Goal: Task Accomplishment & Management: Complete application form

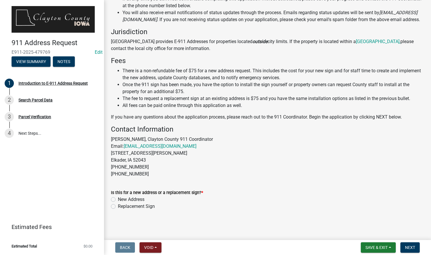
scroll to position [101, 0]
click at [118, 202] on label "New Address" at bounding box center [131, 199] width 27 height 7
click at [118, 200] on input "New Address" at bounding box center [120, 198] width 4 height 4
radio input "true"
click at [411, 250] on span "Next" at bounding box center [410, 247] width 10 height 5
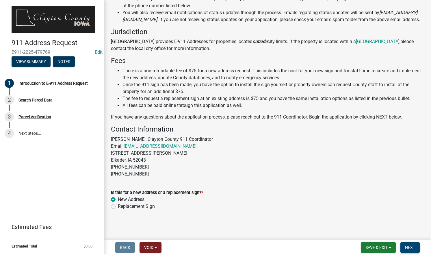
scroll to position [0, 0]
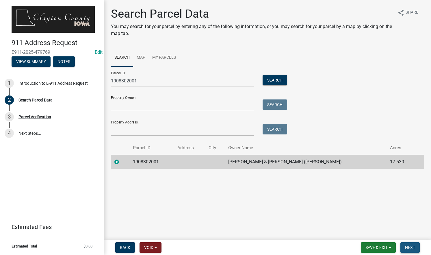
click at [409, 247] on span "Next" at bounding box center [410, 247] width 10 height 5
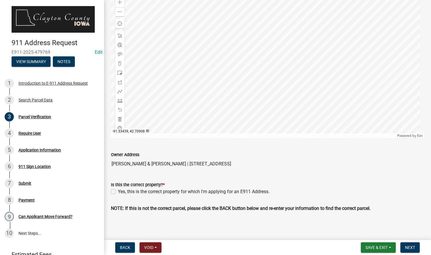
scroll to position [71, 0]
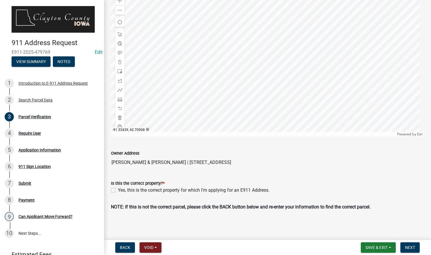
click at [118, 191] on label "Yes, this is the correct property for which I'm applying for an E911 Address." at bounding box center [194, 190] width 152 height 7
click at [118, 191] on input "Yes, this is the correct property for which I'm applying for an E911 Address." at bounding box center [120, 189] width 4 height 4
checkbox input "true"
click at [410, 248] on span "Next" at bounding box center [410, 247] width 10 height 5
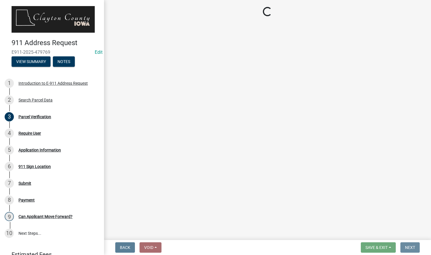
scroll to position [0, 0]
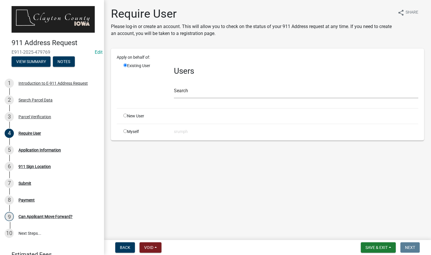
click at [126, 132] on input "radio" at bounding box center [125, 131] width 4 height 4
radio input "true"
radio input "false"
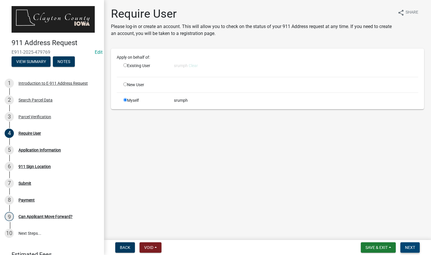
click at [410, 246] on span "Next" at bounding box center [410, 247] width 10 height 5
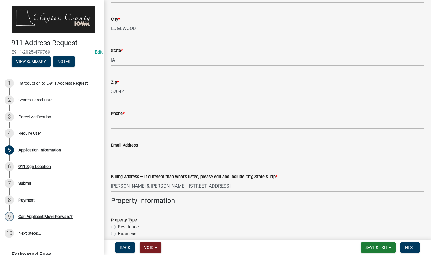
scroll to position [115, 0]
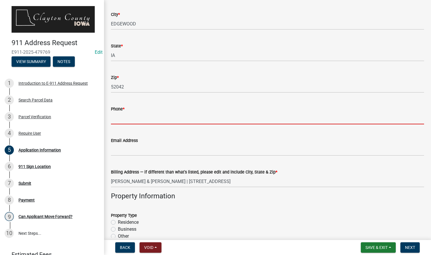
click at [180, 120] on input "Phone *" at bounding box center [267, 118] width 313 height 12
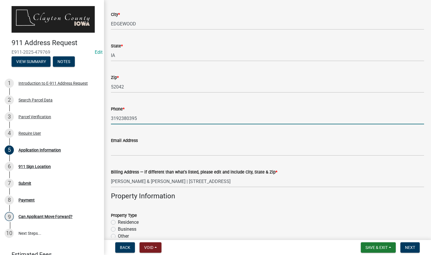
type input "3192380395"
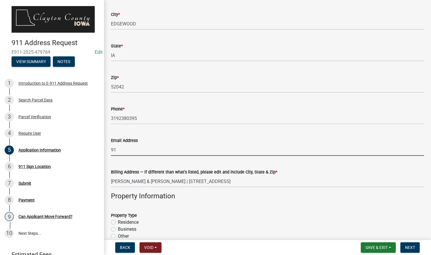
type input "[EMAIL_ADDRESS][DOMAIN_NAME]"
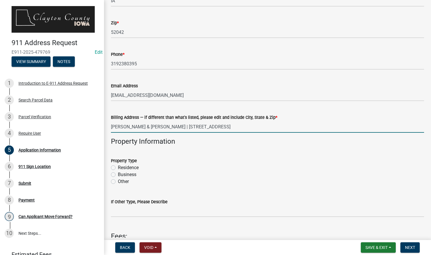
scroll to position [172, 0]
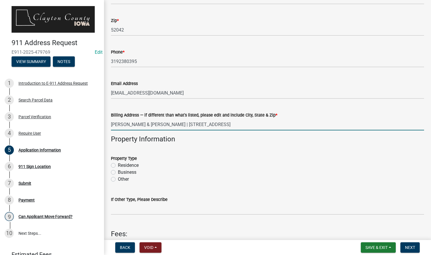
click at [118, 180] on label "Other" at bounding box center [123, 179] width 11 height 7
click at [118, 180] on input "Other" at bounding box center [120, 178] width 4 height 4
radio input "true"
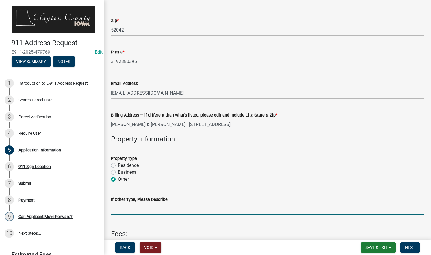
click at [140, 206] on input "If Other Type, Please Describe" at bounding box center [267, 209] width 313 height 12
type input "Phone booth"
click at [408, 247] on span "Next" at bounding box center [410, 247] width 10 height 5
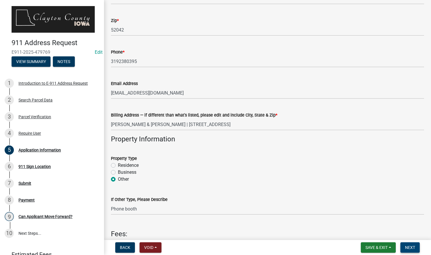
click at [408, 248] on span "Next" at bounding box center [410, 247] width 10 height 5
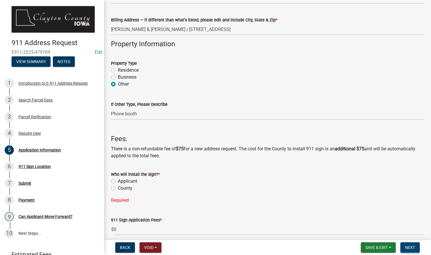
scroll to position [268, 0]
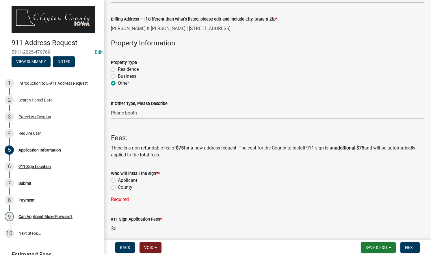
click at [118, 180] on label "Applicant" at bounding box center [127, 180] width 19 height 7
click at [118, 180] on input "Applicant" at bounding box center [120, 179] width 4 height 4
radio input "true"
click at [408, 246] on span "Next" at bounding box center [410, 247] width 10 height 5
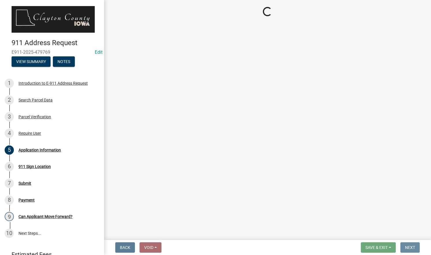
scroll to position [0, 0]
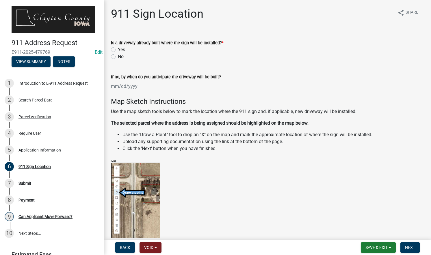
click at [118, 48] on label "Yes" at bounding box center [121, 49] width 7 height 7
click at [118, 48] on input "Yes" at bounding box center [120, 48] width 4 height 4
radio input "true"
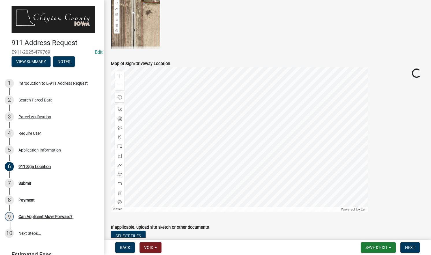
scroll to position [210, 0]
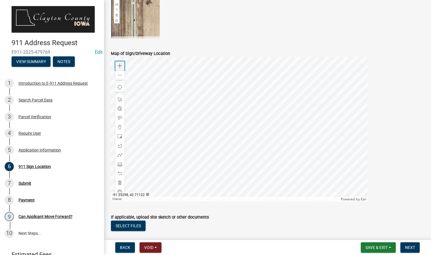
click at [120, 66] on span at bounding box center [120, 66] width 5 height 5
click at [250, 91] on div at bounding box center [239, 129] width 257 height 145
click at [120, 63] on div "Zoom in" at bounding box center [119, 65] width 9 height 9
click at [280, 97] on div at bounding box center [239, 129] width 257 height 145
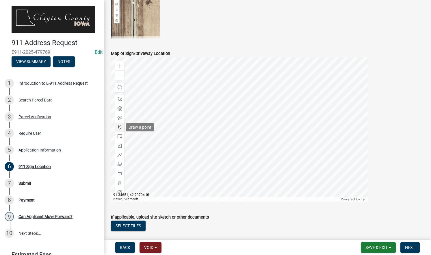
click at [120, 127] on span at bounding box center [120, 127] width 5 height 5
click at [118, 127] on span at bounding box center [120, 127] width 5 height 5
click at [198, 143] on div at bounding box center [239, 129] width 257 height 145
click at [409, 246] on span "Next" at bounding box center [410, 247] width 10 height 5
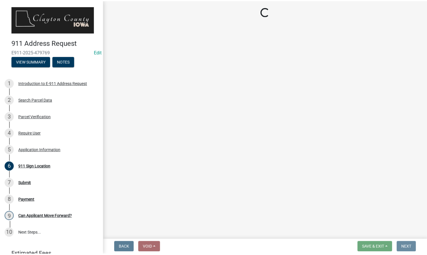
scroll to position [0, 0]
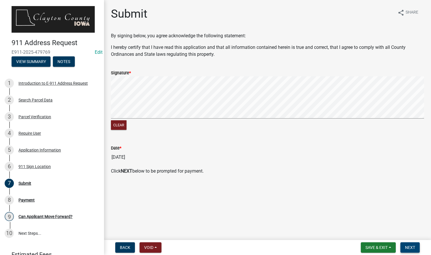
click at [411, 247] on span "Next" at bounding box center [410, 247] width 10 height 5
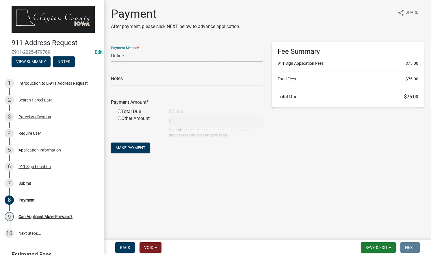
click at [155, 58] on select "Credit Card POS Check Cash Online" at bounding box center [187, 56] width 152 height 12
select select "1: 0"
click at [111, 50] on select "Credit Card POS Check Cash Online" at bounding box center [187, 56] width 152 height 12
click at [143, 79] on input "text" at bounding box center [187, 80] width 152 height 12
type input "0000"
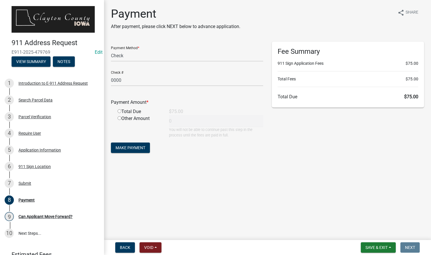
click at [120, 111] on input "radio" at bounding box center [120, 111] width 4 height 4
radio input "true"
type input "75"
click at [134, 146] on span "Make Payment" at bounding box center [131, 147] width 30 height 5
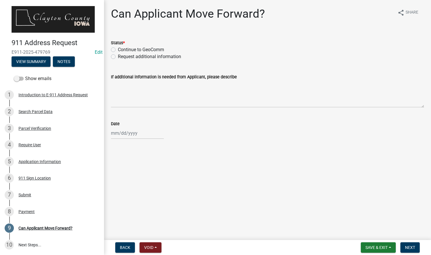
click at [135, 47] on label "Continue to GeoComm" at bounding box center [141, 49] width 46 height 7
click at [122, 47] on input "Continue to GeoComm" at bounding box center [120, 48] width 4 height 4
radio input "true"
click at [138, 130] on div at bounding box center [137, 133] width 53 height 12
select select "9"
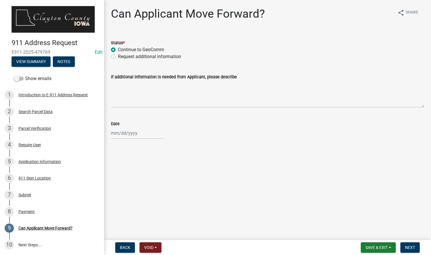
select select "2025"
click at [134, 183] on div "17" at bounding box center [135, 182] width 9 height 9
type input "[DATE]"
click at [409, 243] on button "Next" at bounding box center [410, 247] width 19 height 10
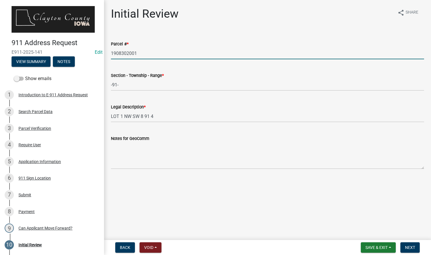
drag, startPoint x: 141, startPoint y: 53, endPoint x: 132, endPoint y: 54, distance: 9.9
click at [105, 51] on div "Initial Review share Share Parcel # * 1908302001 Section - Township - Range * -…" at bounding box center [267, 93] width 327 height 172
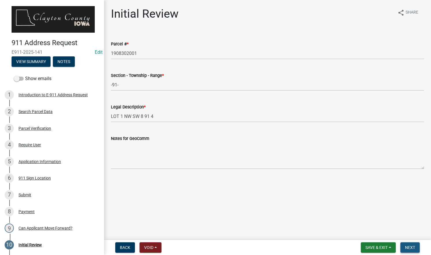
click at [410, 247] on span "Next" at bounding box center [410, 247] width 10 height 5
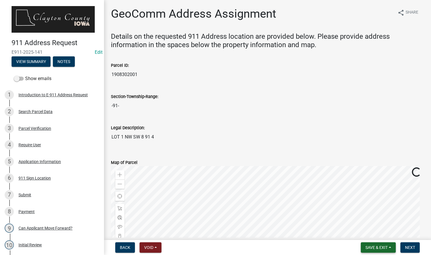
click at [370, 246] on span "Save & Exit" at bounding box center [377, 247] width 22 height 5
click at [369, 229] on button "Save & Exit" at bounding box center [373, 233] width 46 height 14
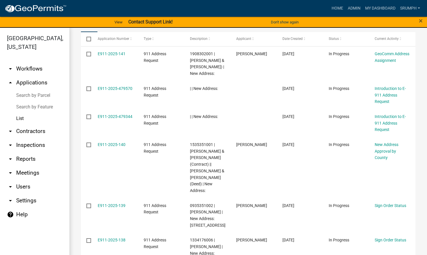
scroll to position [93, 0]
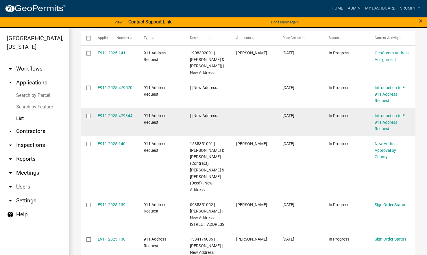
click at [88, 117] on input "checkbox" at bounding box center [88, 116] width 4 height 4
checkbox input "true"
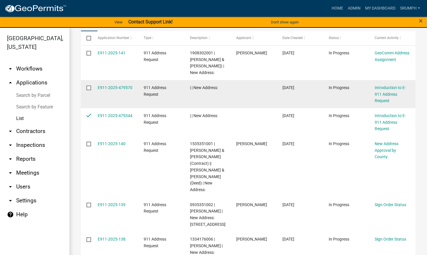
click at [88, 89] on input "checkbox" at bounding box center [88, 88] width 4 height 4
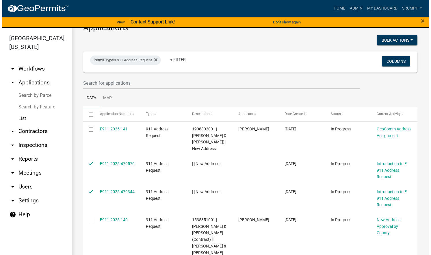
scroll to position [0, 0]
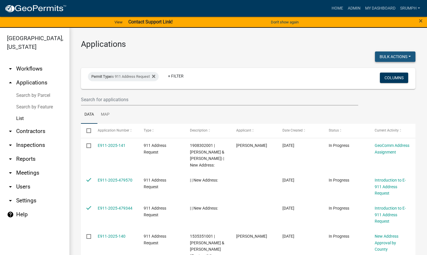
click at [384, 55] on button "Bulk Actions" at bounding box center [395, 56] width 40 height 10
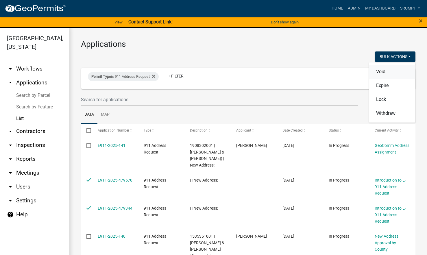
click at [382, 73] on button "Void" at bounding box center [392, 72] width 46 height 14
checkbox input "false"
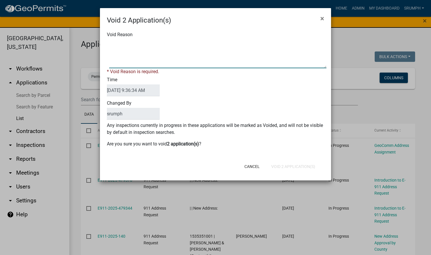
click at [275, 56] on textarea "Void Reason" at bounding box center [217, 53] width 217 height 29
type textarea "incomplete"
click at [278, 167] on div "Cancel Void 2 Application(s)" at bounding box center [253, 166] width 143 height 15
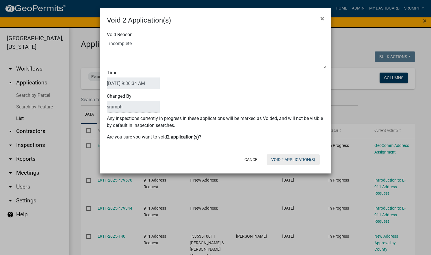
click at [280, 160] on button "Void 2 Application(s)" at bounding box center [293, 159] width 53 height 10
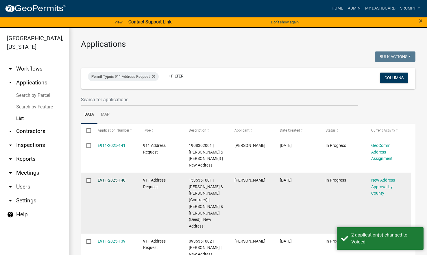
click at [122, 182] on link "E911-2025-140" at bounding box center [112, 180] width 28 height 5
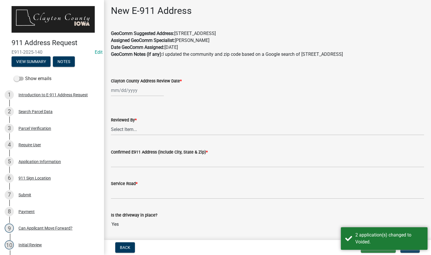
scroll to position [31, 0]
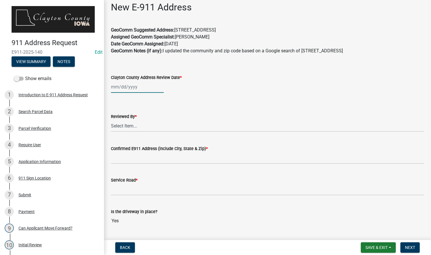
click at [125, 91] on div at bounding box center [137, 87] width 53 height 12
select select "9"
select select "2025"
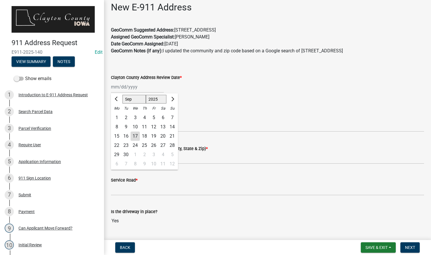
click at [125, 137] on div "16" at bounding box center [125, 136] width 9 height 9
type input "[DATE]"
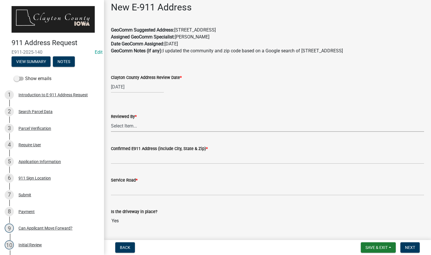
click at [146, 129] on select "Select Item... [PERSON_NAME]" at bounding box center [267, 126] width 313 height 12
click at [111, 120] on select "Select Item... [PERSON_NAME]" at bounding box center [267, 126] width 313 height 12
select select "8710e60e-9d76-42f9-b143-1f861fdefba8"
drag, startPoint x: 258, startPoint y: 30, endPoint x: 177, endPoint y: 29, distance: 81.5
click at [177, 29] on p "GeoComm Suggested Address: [STREET_ADDRESS] Assigned GeoComm Specialist: [PERSO…" at bounding box center [267, 44] width 313 height 35
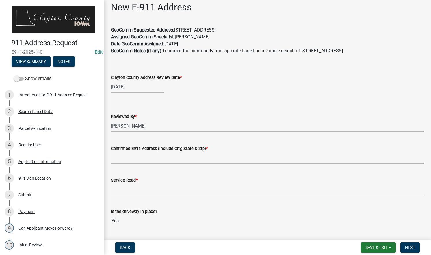
copy p "[STREET_ADDRESS]"
click at [120, 160] on input "Confirmed E911 Address (include City, State & Zip) *" at bounding box center [267, 158] width 313 height 12
paste input "[STREET_ADDRESS]"
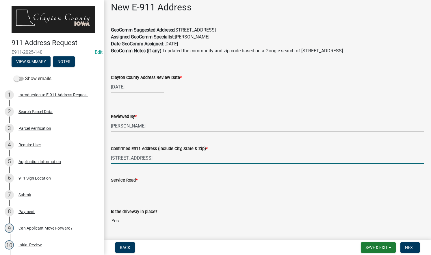
type input "[STREET_ADDRESS]"
click at [148, 189] on input "Service Road *" at bounding box center [267, 190] width 313 height 12
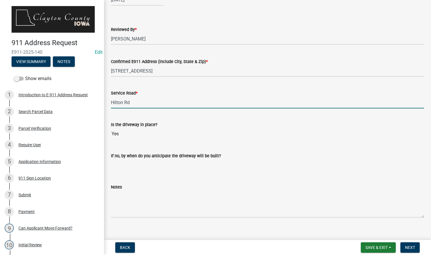
scroll to position [118, 0]
type input "Hilton Rd"
click at [408, 246] on span "Next" at bounding box center [410, 247] width 10 height 5
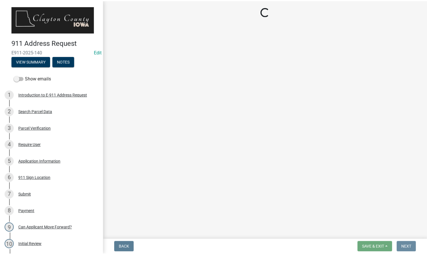
scroll to position [0, 0]
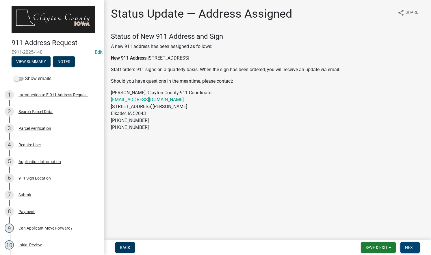
click at [408, 246] on span "Next" at bounding box center [410, 247] width 10 height 5
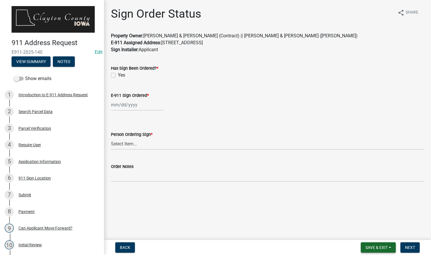
click at [371, 247] on span "Save & Exit" at bounding box center [377, 247] width 22 height 5
click at [370, 234] on button "Save & Exit" at bounding box center [373, 233] width 46 height 14
